Goal: Task Accomplishment & Management: Use online tool/utility

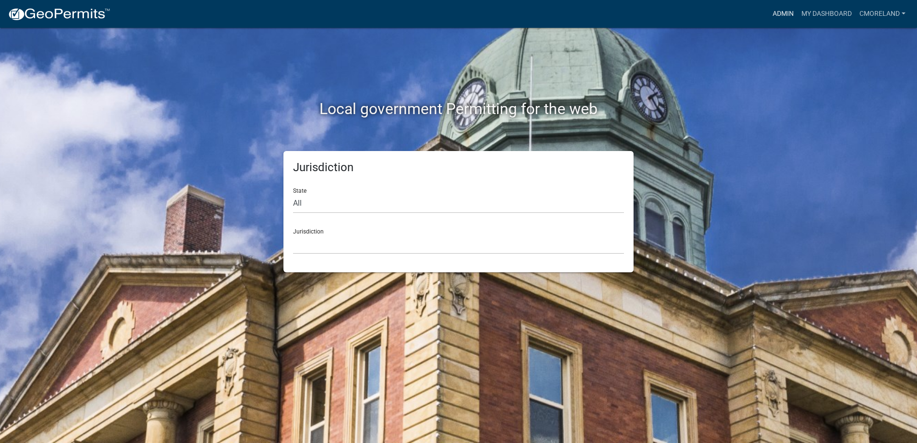
click at [784, 12] on link "Admin" at bounding box center [783, 14] width 29 height 18
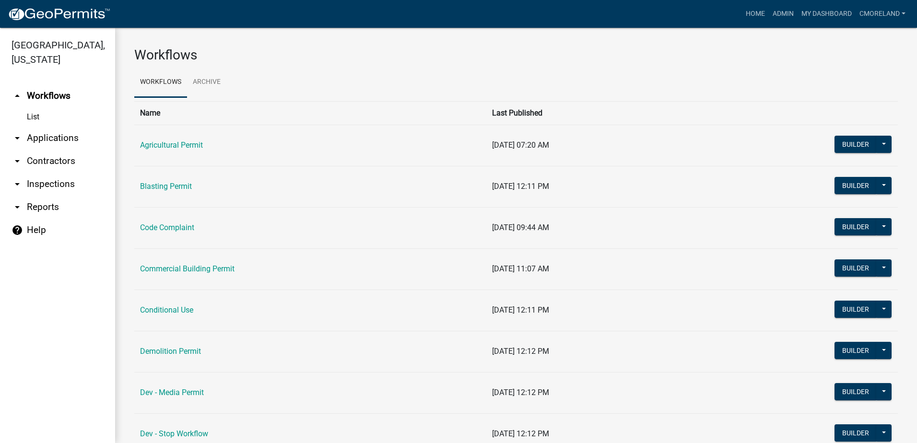
click at [66, 184] on link "arrow_drop_down Inspections" at bounding box center [57, 184] width 115 height 23
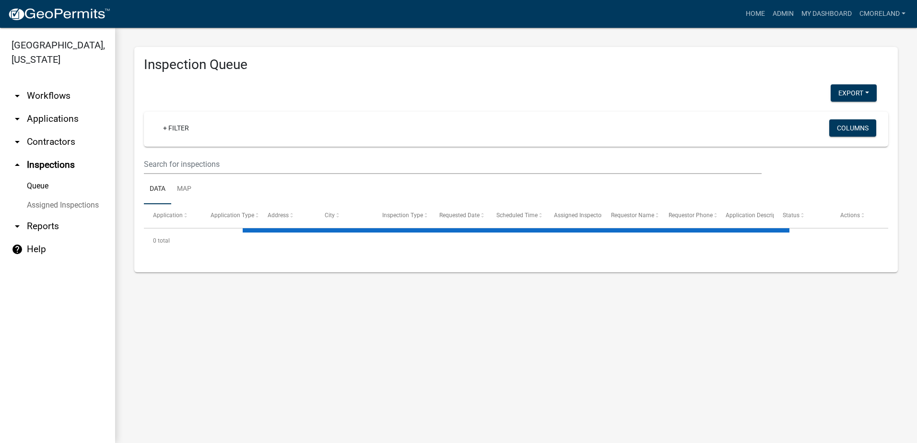
select select "2: 50"
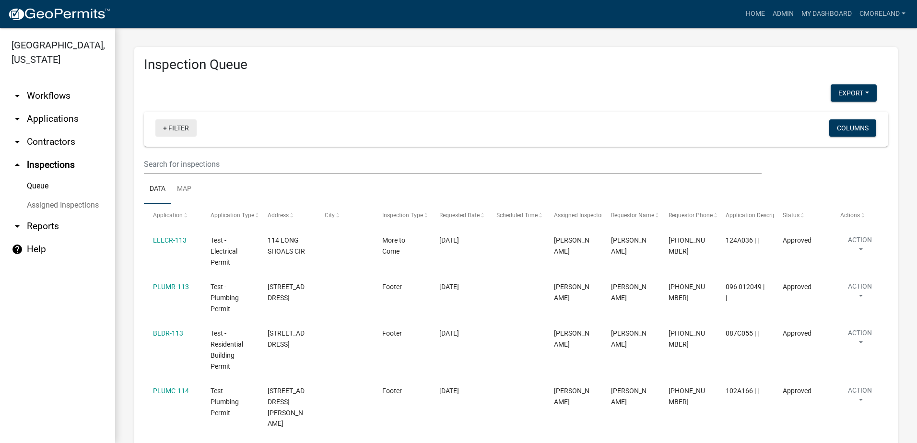
click at [177, 127] on link "+ Filter" at bounding box center [175, 127] width 41 height 17
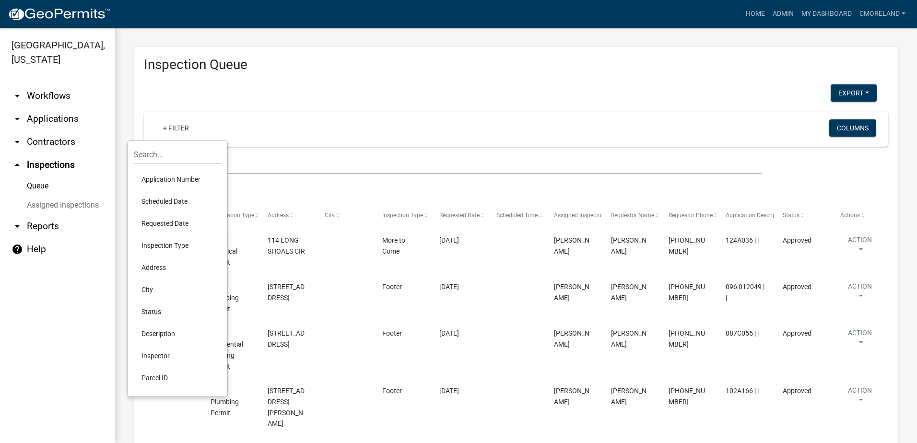
click at [162, 222] on li "Requested Date" at bounding box center [178, 224] width 88 height 22
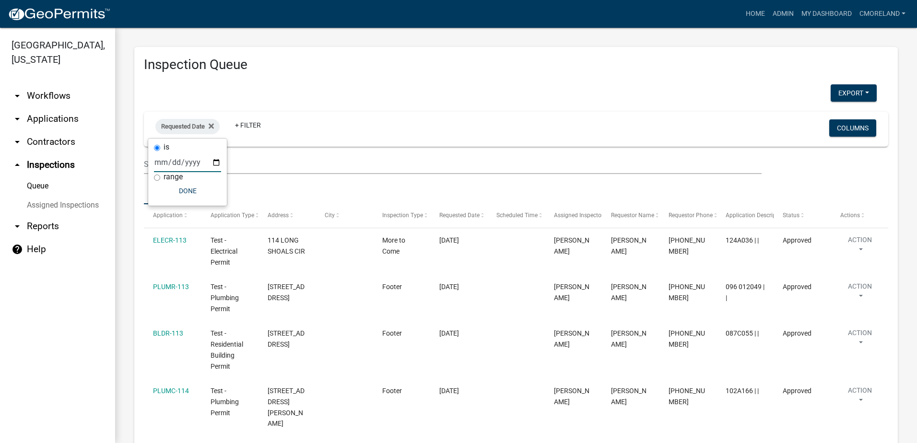
click at [214, 159] on input "date" at bounding box center [187, 163] width 67 height 20
type input "[DATE]"
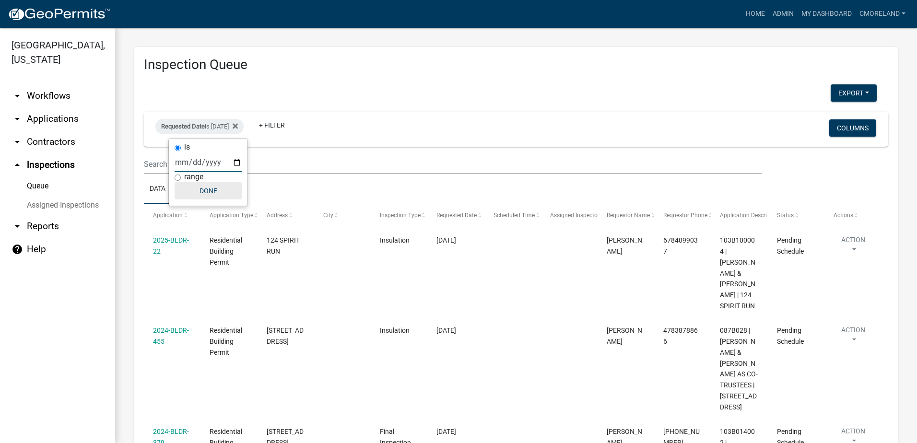
click at [215, 188] on button "Done" at bounding box center [208, 190] width 67 height 17
click at [235, 126] on div "Requested Date is [DATE]" at bounding box center [199, 126] width 88 height 15
click at [236, 162] on input "[DATE]" at bounding box center [208, 163] width 67 height 20
type input "[DATE]"
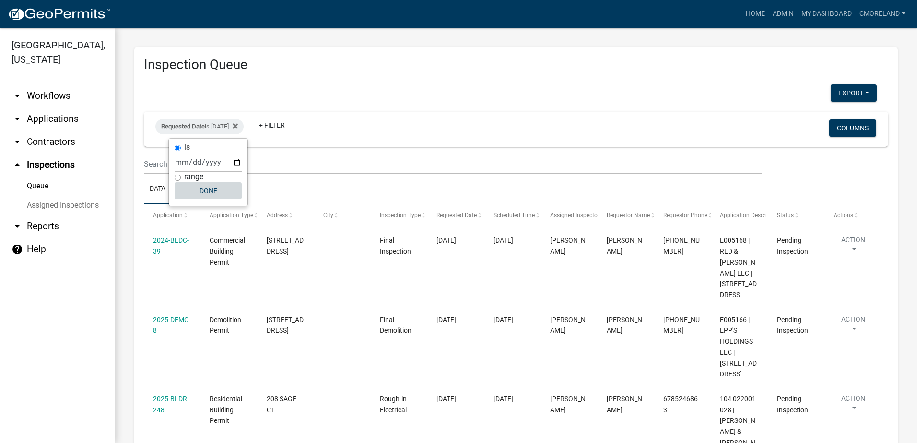
click at [209, 186] on button "Done" at bounding box center [208, 190] width 67 height 17
